Goal: Task Accomplishment & Management: Manage account settings

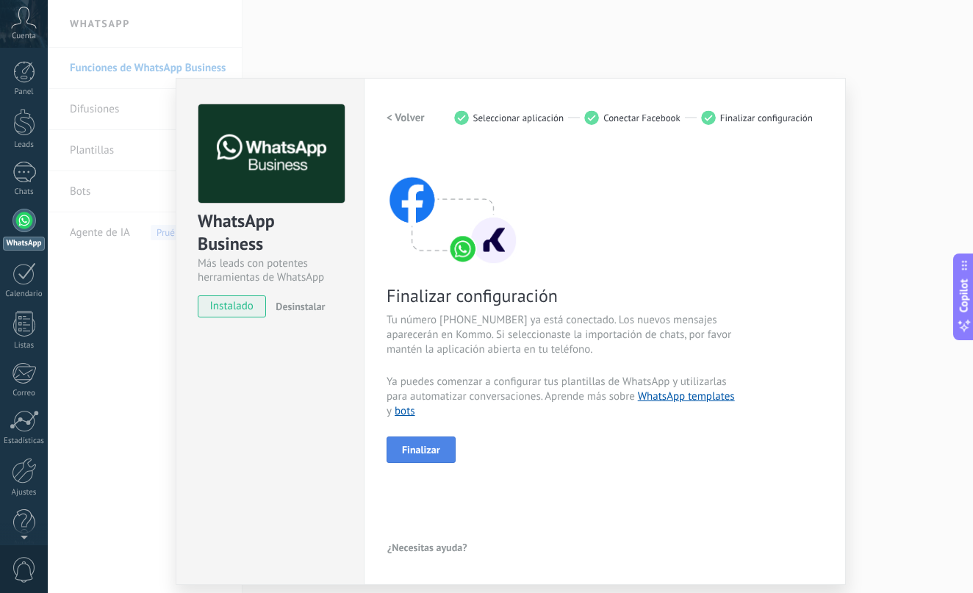
click at [417, 450] on span "Finalizar" at bounding box center [421, 450] width 38 height 10
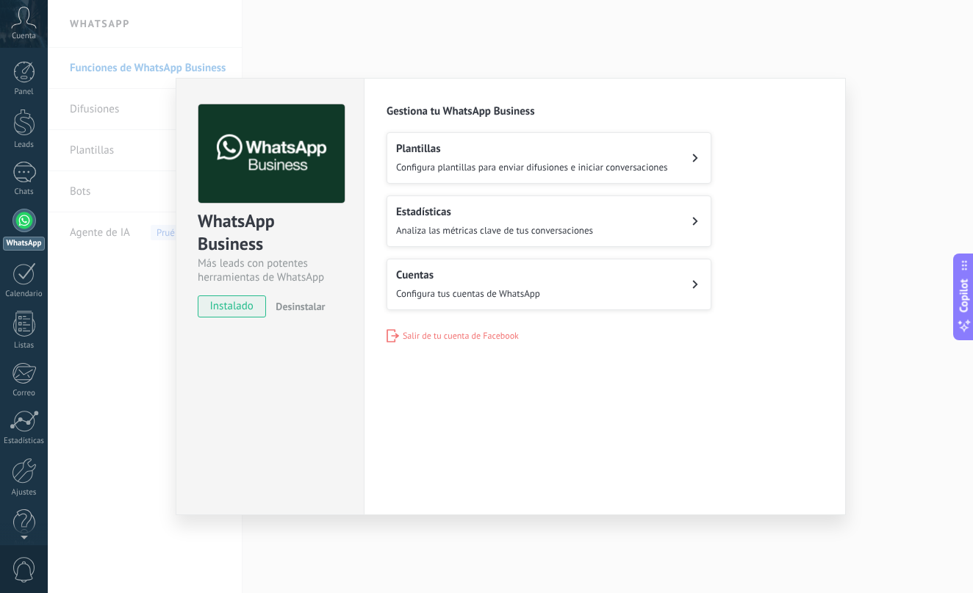
click at [617, 225] on button "Estadísticas Analiza las métricas clave de tus conversaciones" at bounding box center [549, 220] width 325 height 51
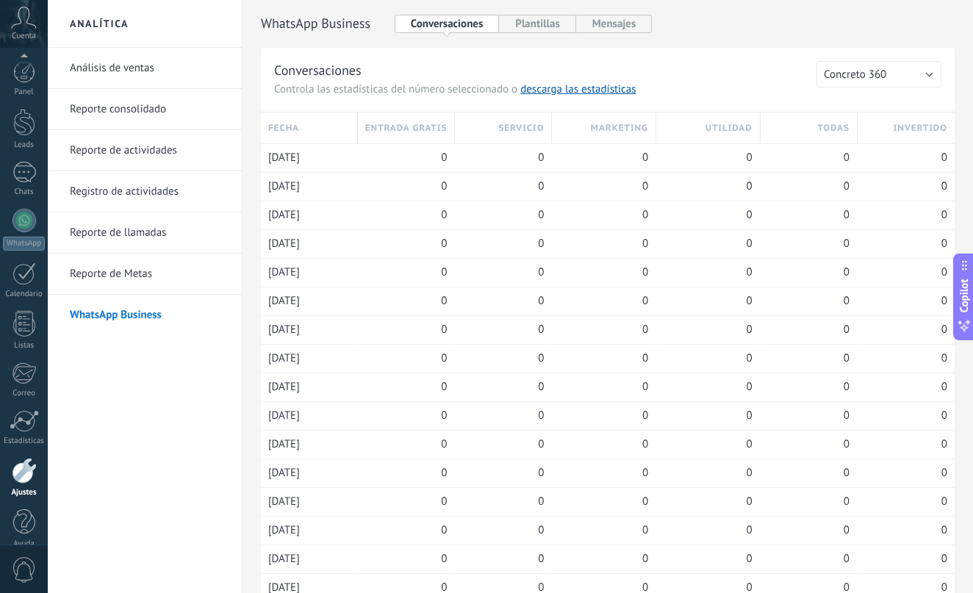
scroll to position [18, 0]
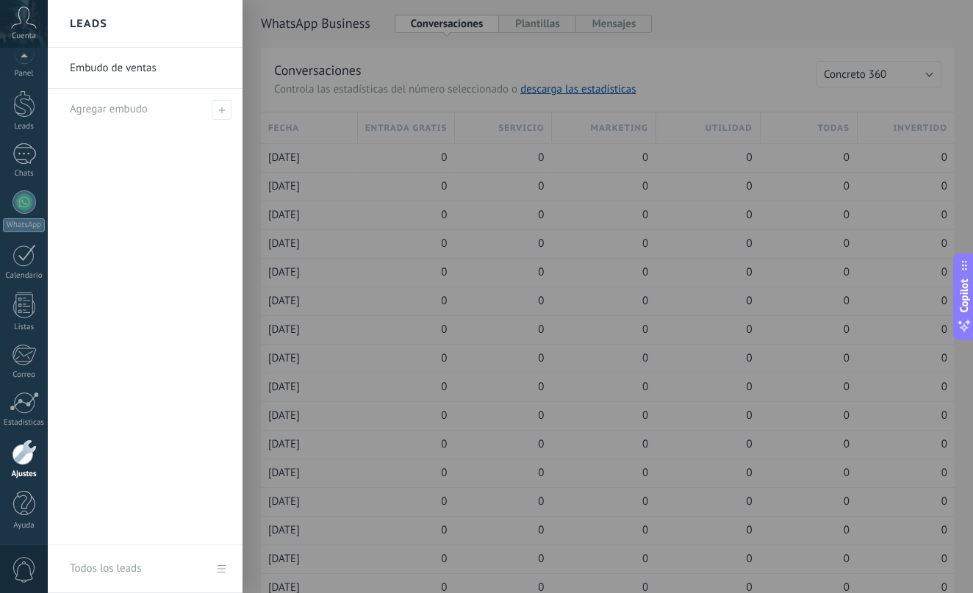
click at [619, 26] on div at bounding box center [534, 296] width 973 height 593
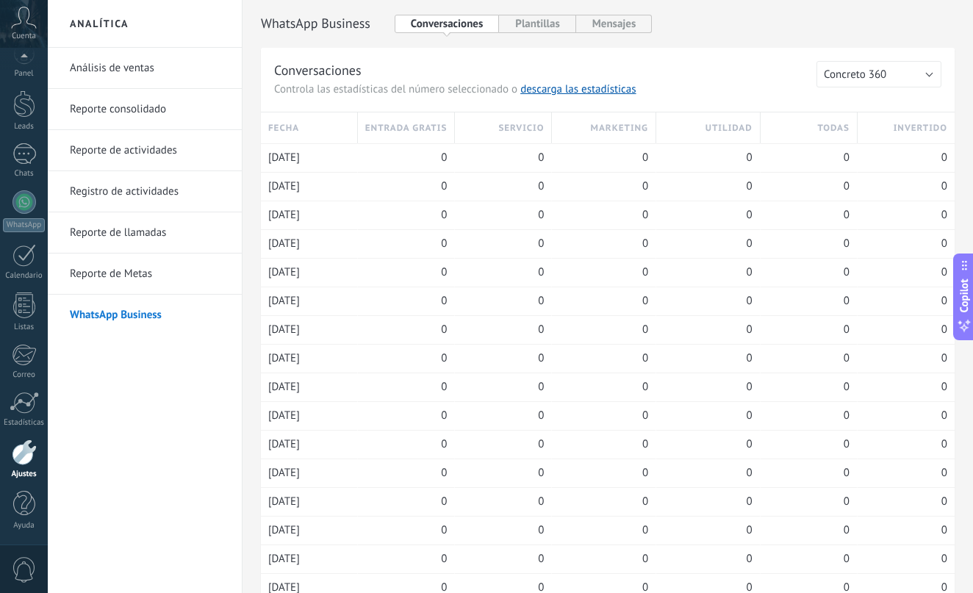
click at [619, 26] on button "Mensajes" at bounding box center [614, 24] width 76 height 18
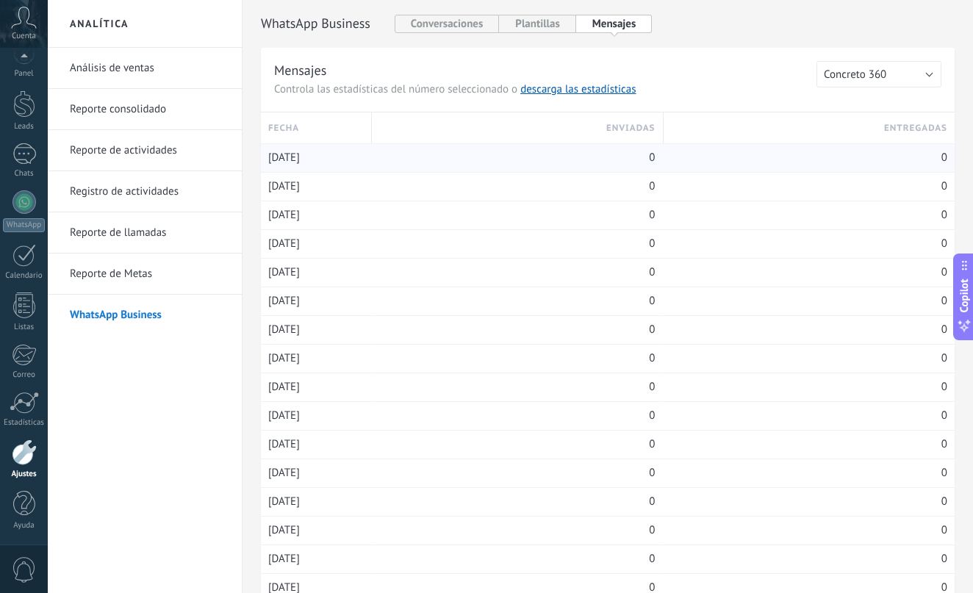
click at [400, 152] on div "0" at bounding box center [517, 158] width 276 height 28
click at [25, 161] on div at bounding box center [24, 153] width 24 height 21
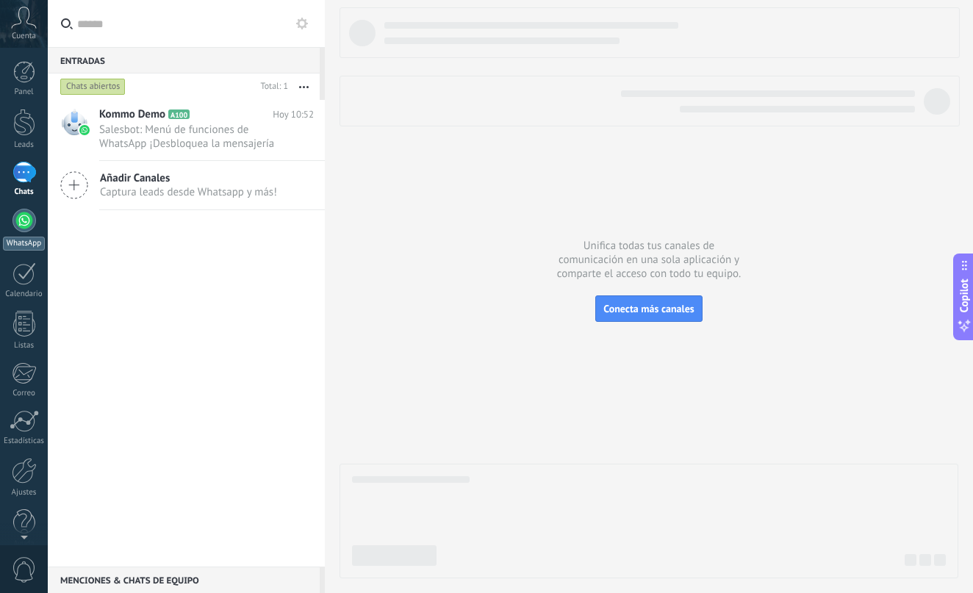
click at [26, 223] on div at bounding box center [24, 221] width 24 height 24
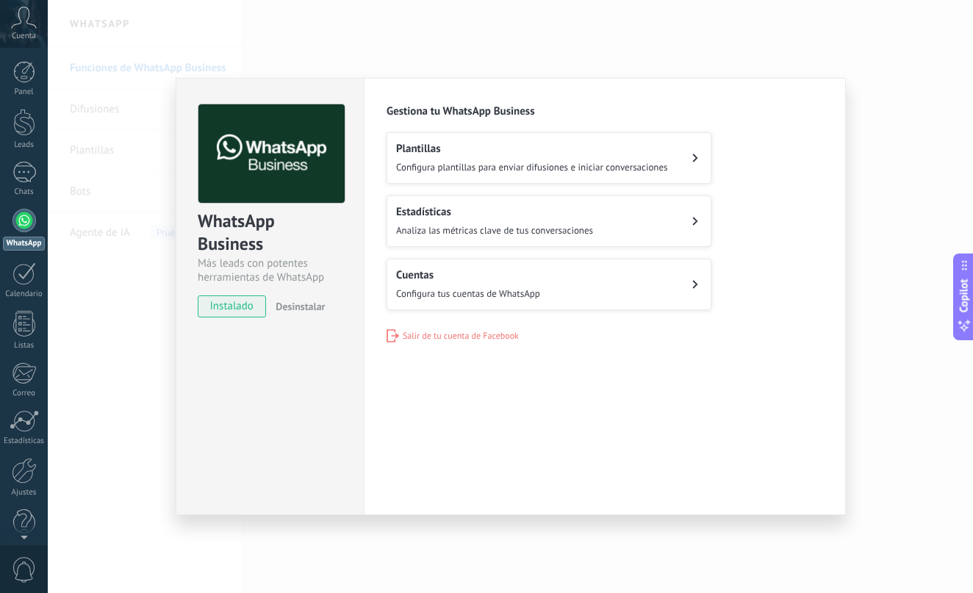
click at [582, 297] on button "Cuentas Configura tus cuentas de WhatsApp" at bounding box center [549, 284] width 325 height 51
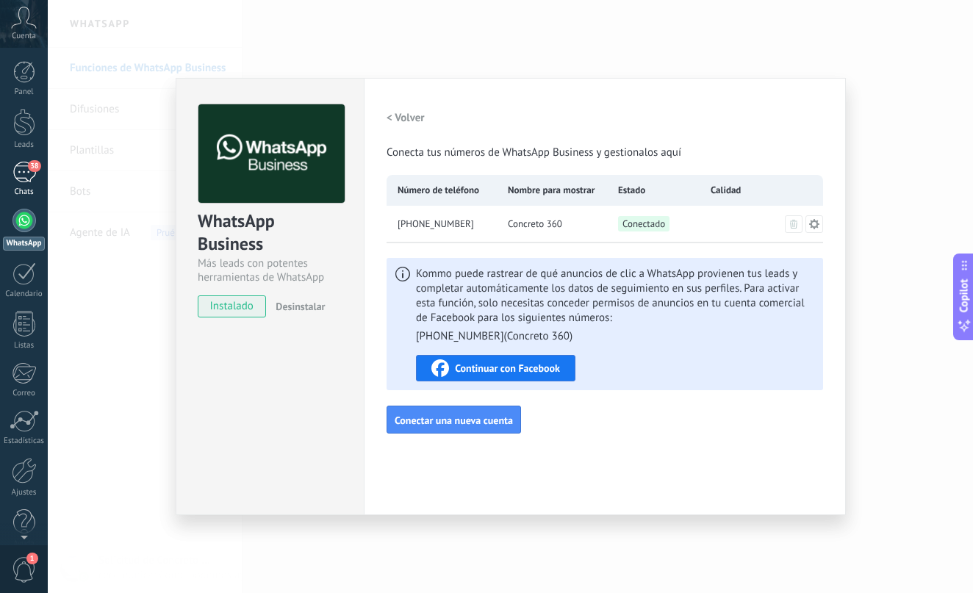
click at [28, 171] on div "38" at bounding box center [24, 172] width 24 height 21
